Goal: Find specific page/section: Find specific page/section

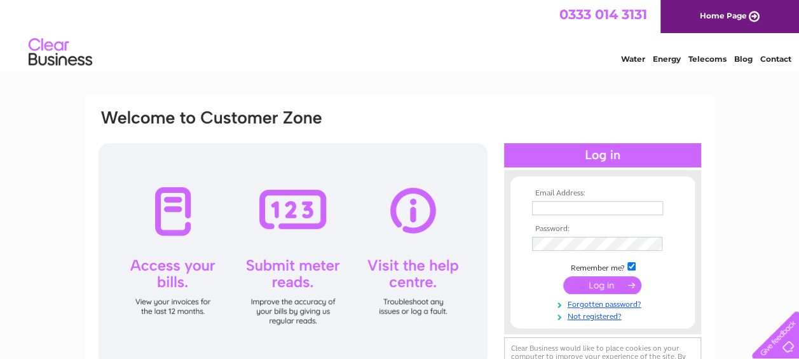
type input "[EMAIL_ADDRESS][DOMAIN_NAME]"
click at [590, 289] on input "submit" at bounding box center [602, 285] width 78 height 18
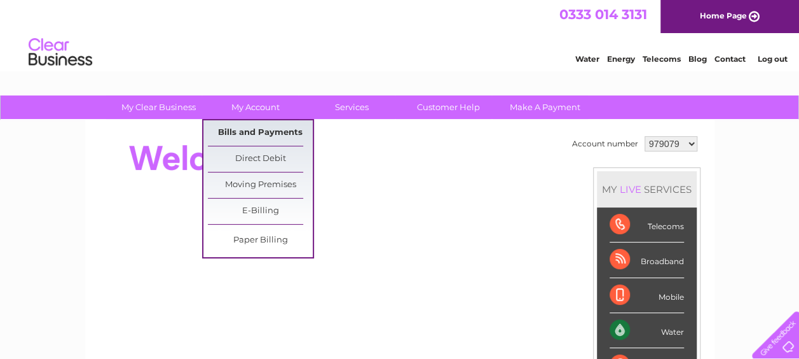
click at [256, 127] on link "Bills and Payments" at bounding box center [260, 132] width 105 height 25
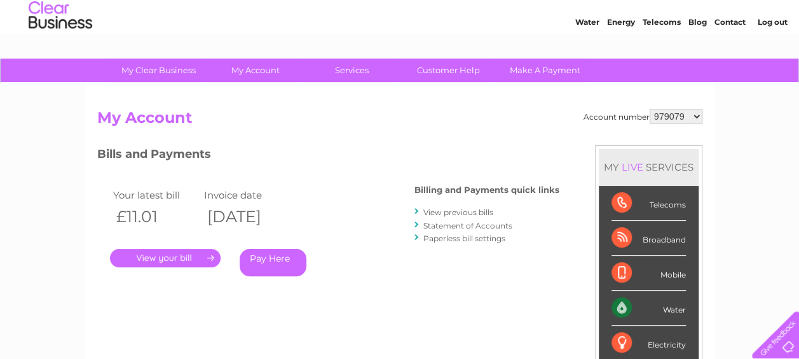
scroll to position [64, 0]
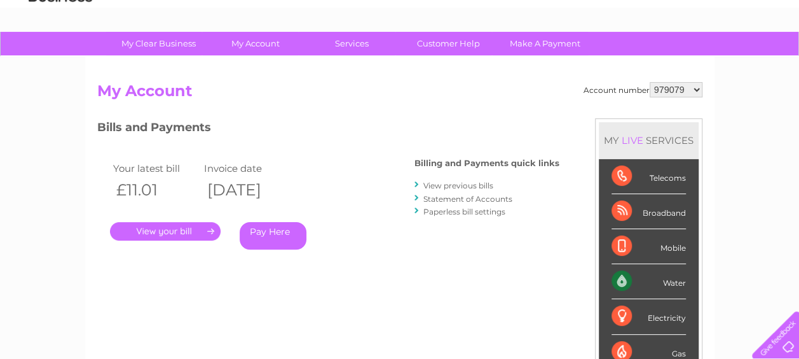
click at [160, 226] on link "." at bounding box center [165, 231] width 111 height 18
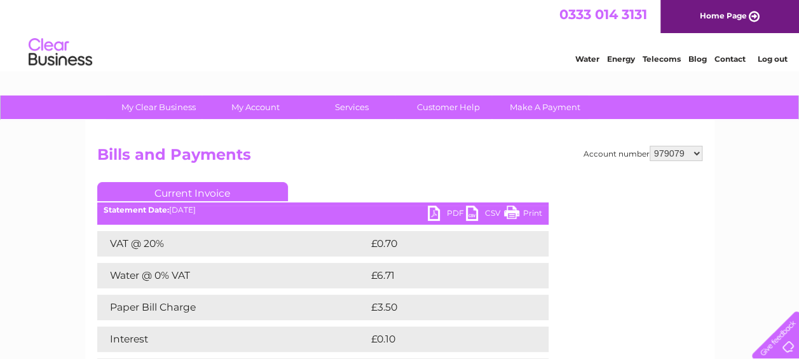
click at [456, 213] on link "PDF" at bounding box center [447, 214] width 38 height 18
